Goal: Navigation & Orientation: Understand site structure

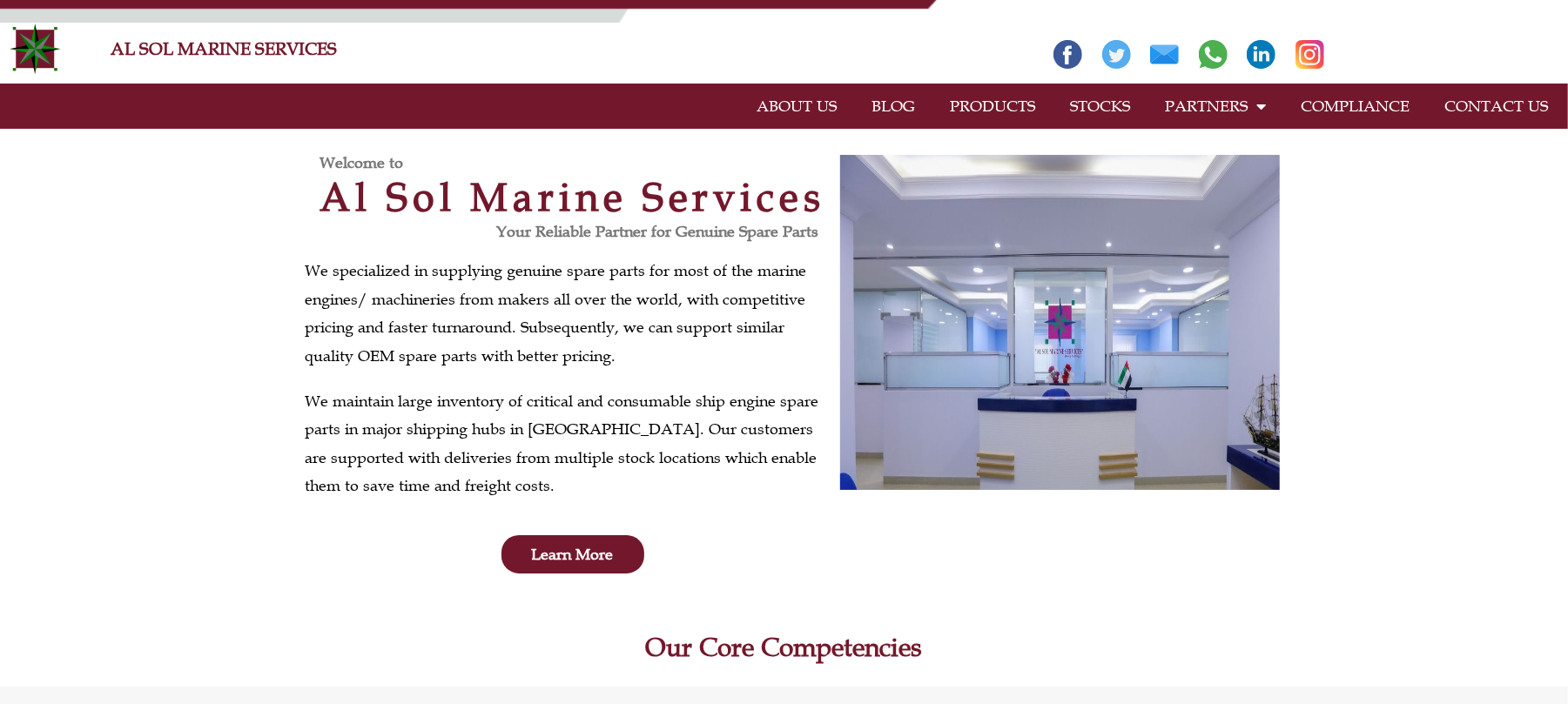
click at [1482, 106] on link "CONTACT US" at bounding box center [1496, 106] width 139 height 40
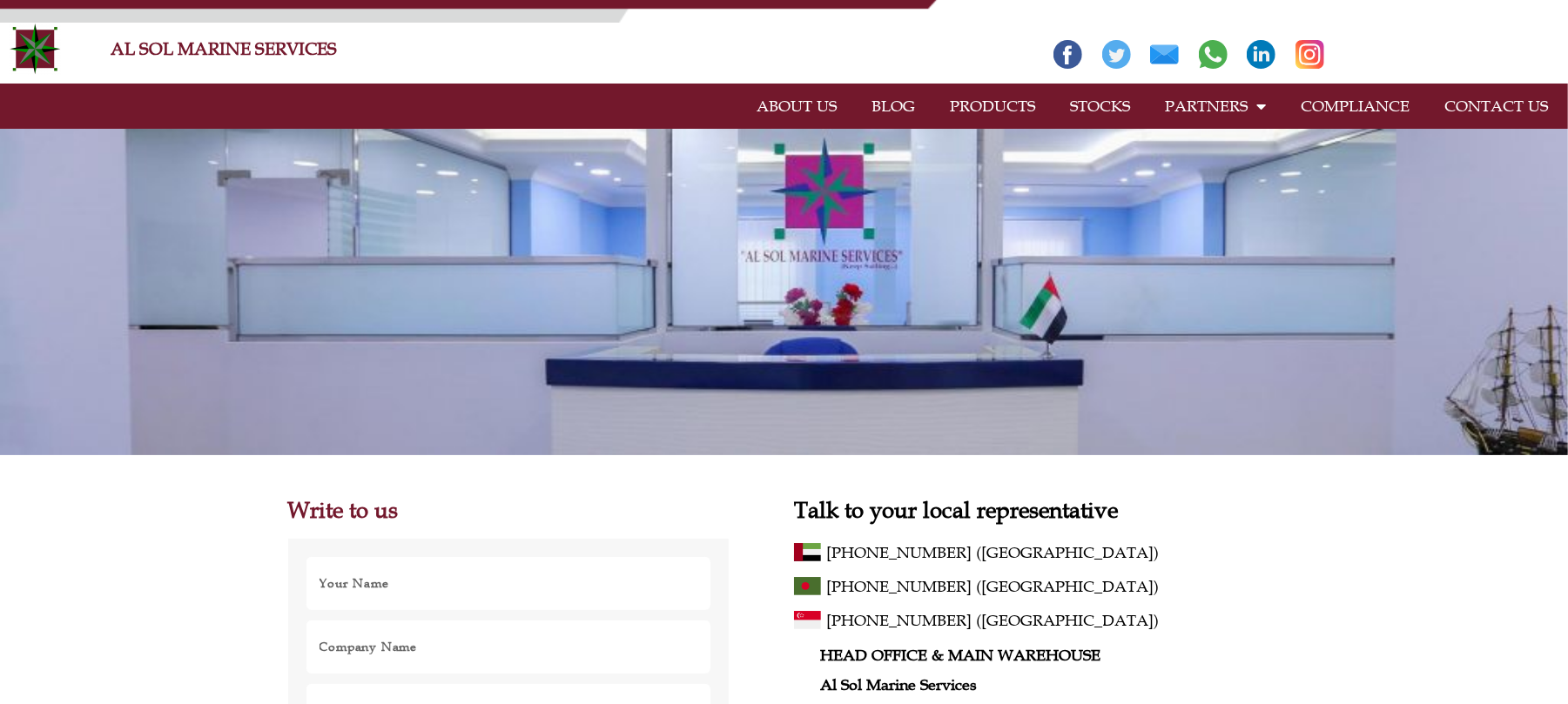
click at [977, 102] on link "PRODUCTS" at bounding box center [992, 106] width 120 height 40
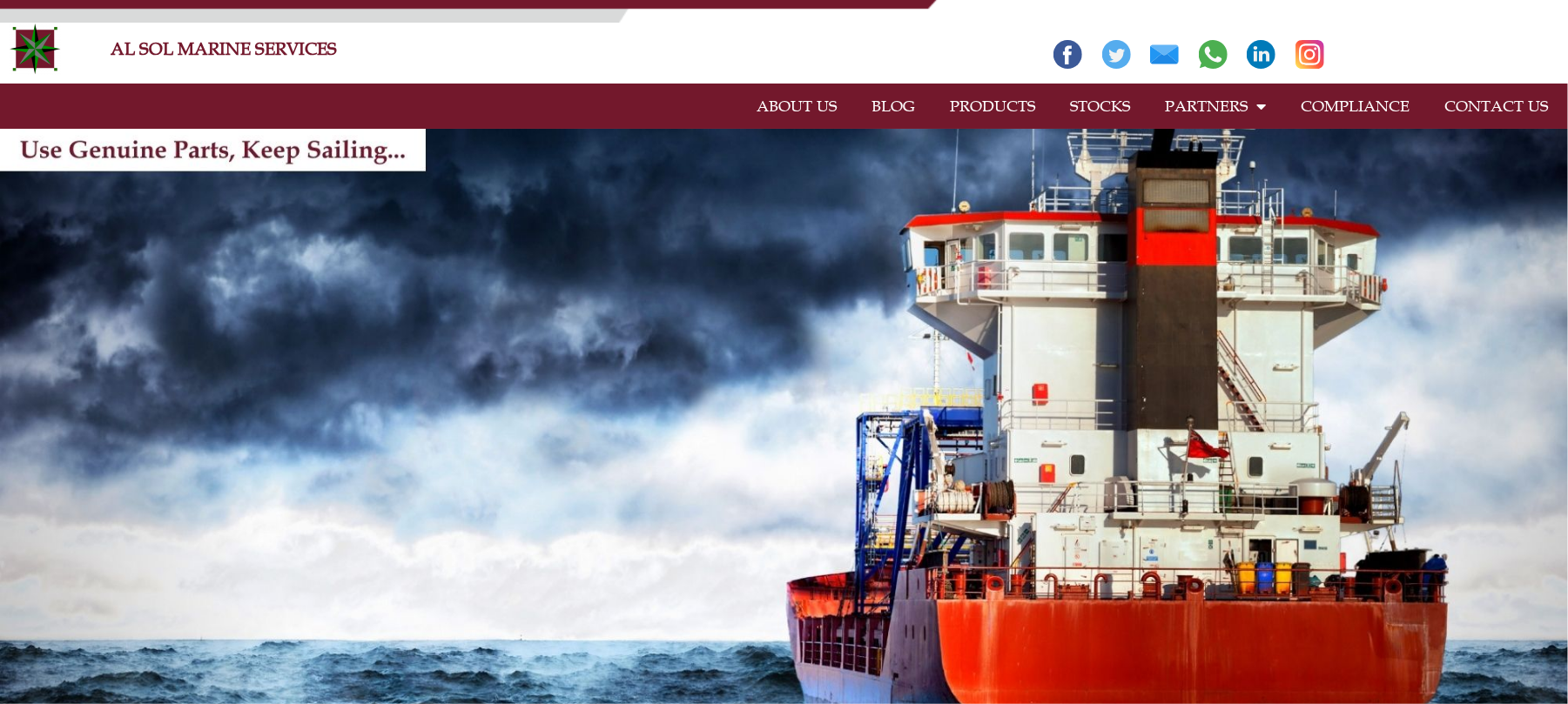
click at [809, 95] on link "ABOUT US" at bounding box center [796, 106] width 115 height 40
click at [1101, 103] on link "STOCKS" at bounding box center [1100, 106] width 95 height 40
